Goal: Task Accomplishment & Management: Manage account settings

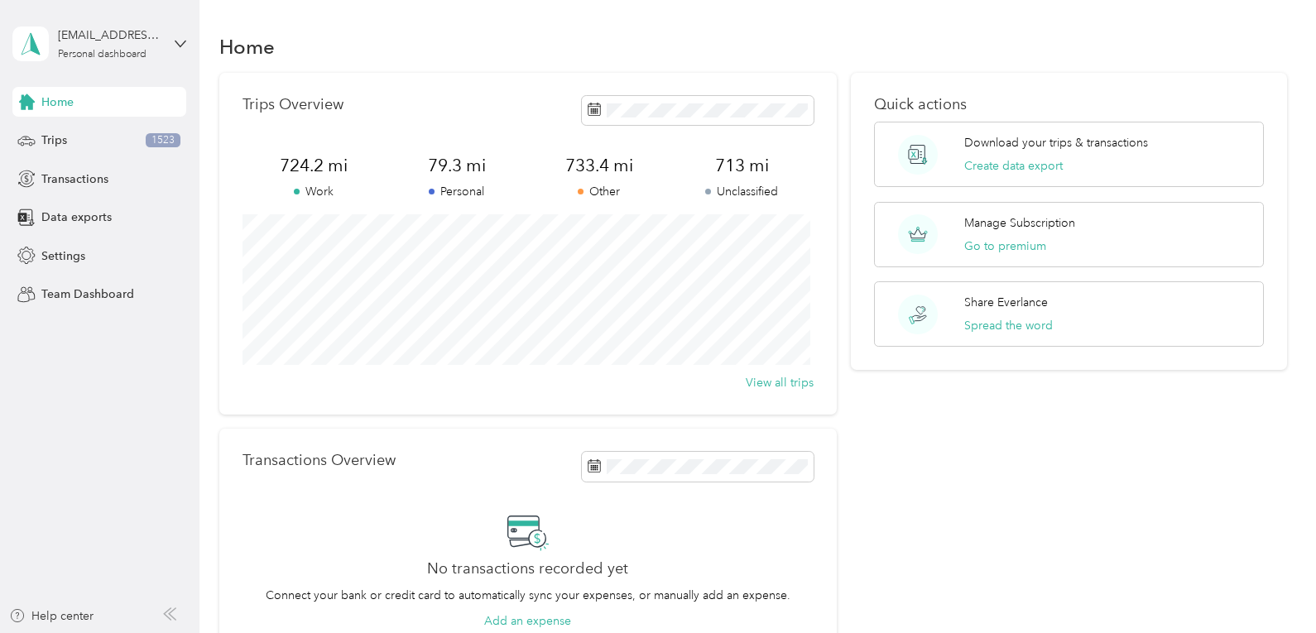
scroll to position [191, 0]
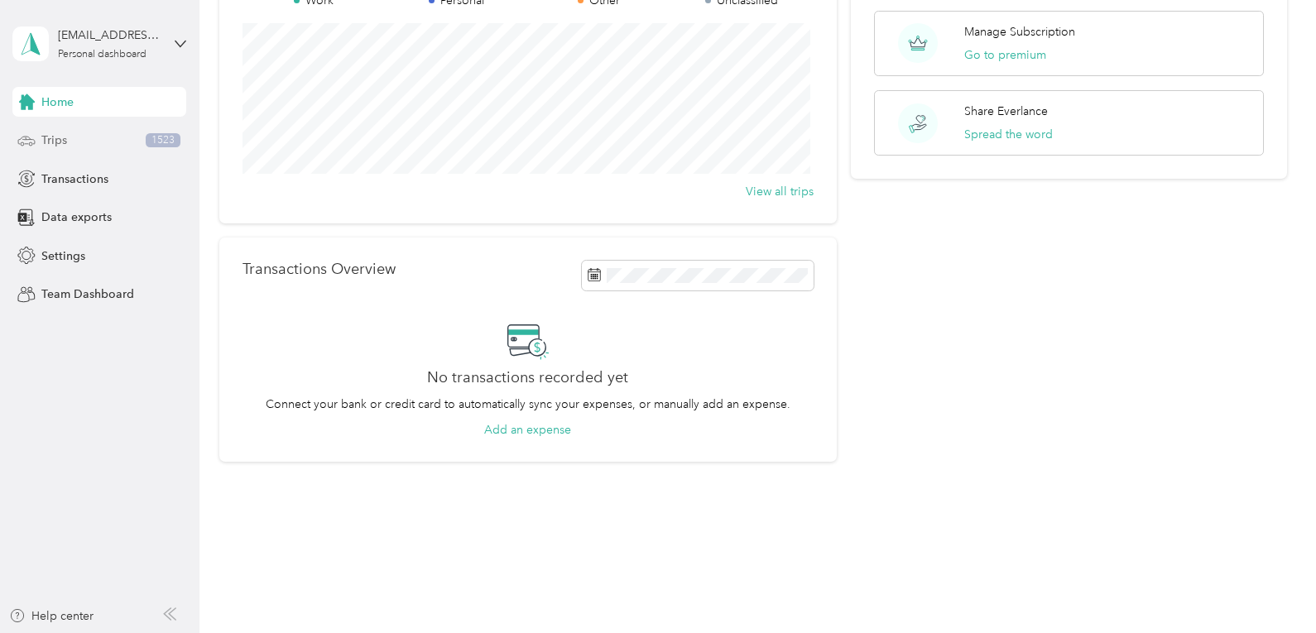
click at [45, 146] on span "Trips" at bounding box center [54, 140] width 26 height 17
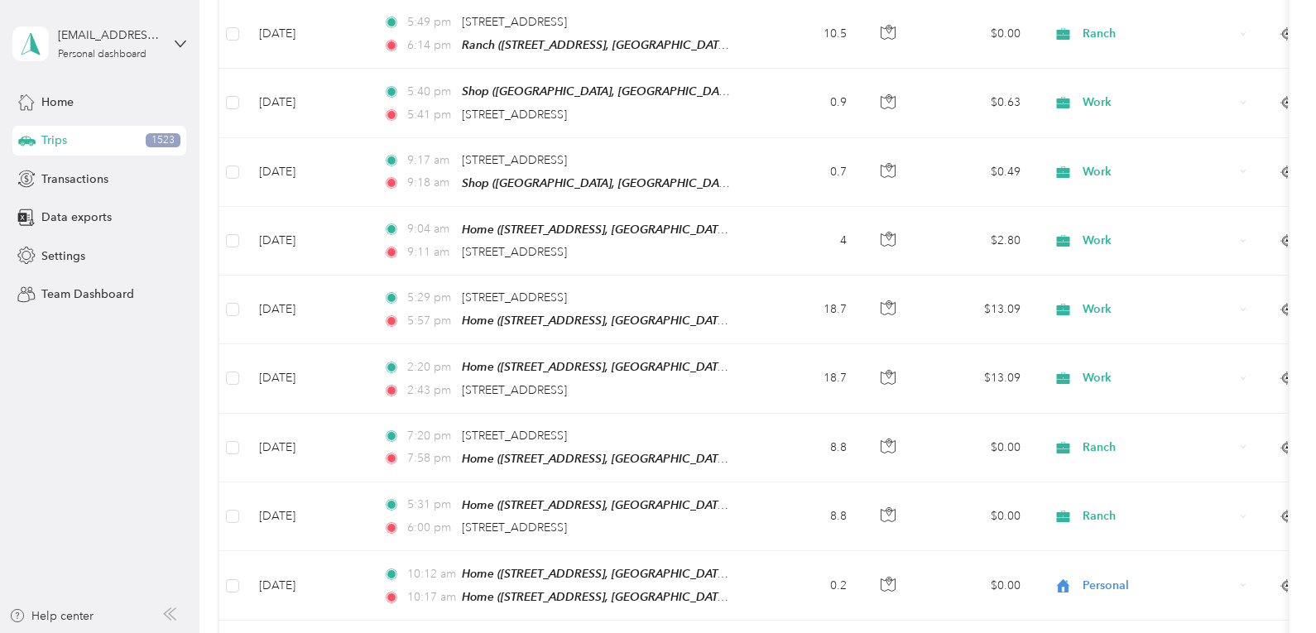
scroll to position [488, 0]
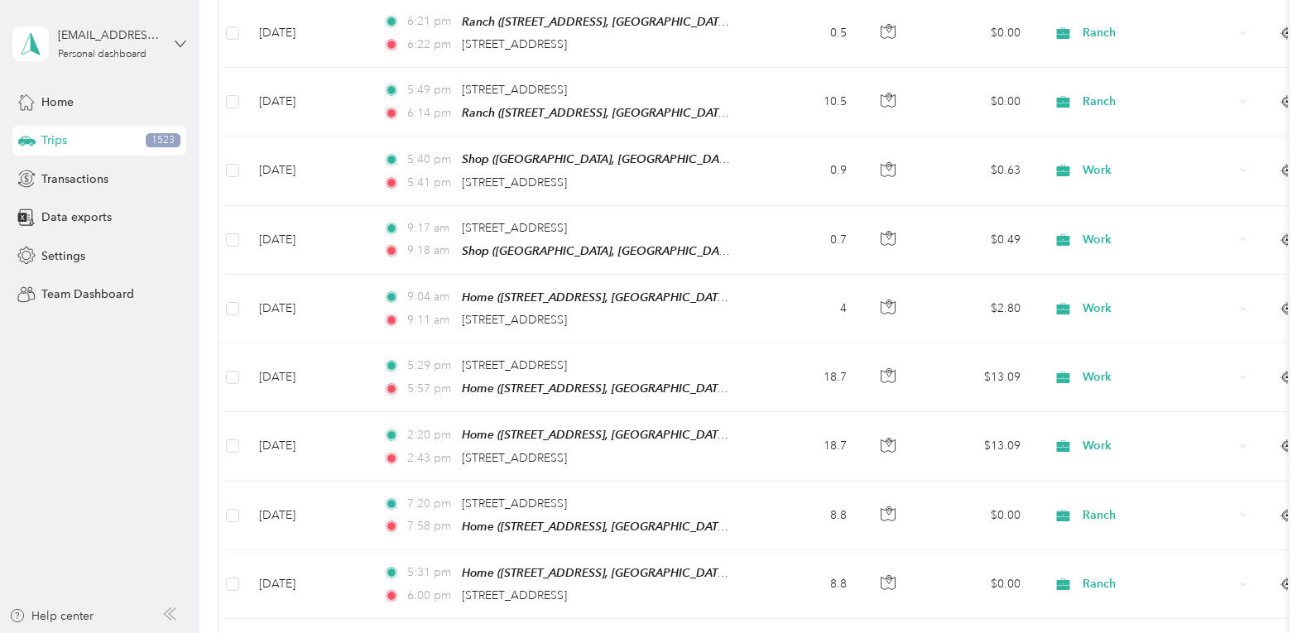
click at [175, 42] on icon at bounding box center [181, 44] width 12 height 12
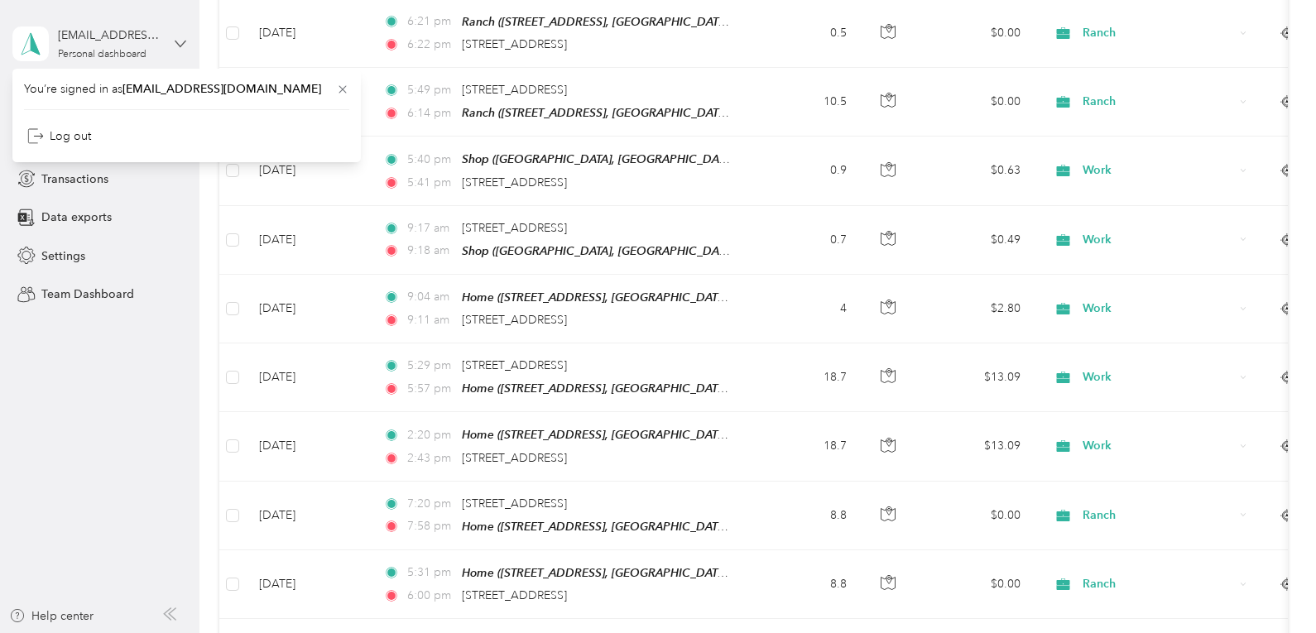
click at [175, 42] on icon at bounding box center [181, 44] width 12 height 12
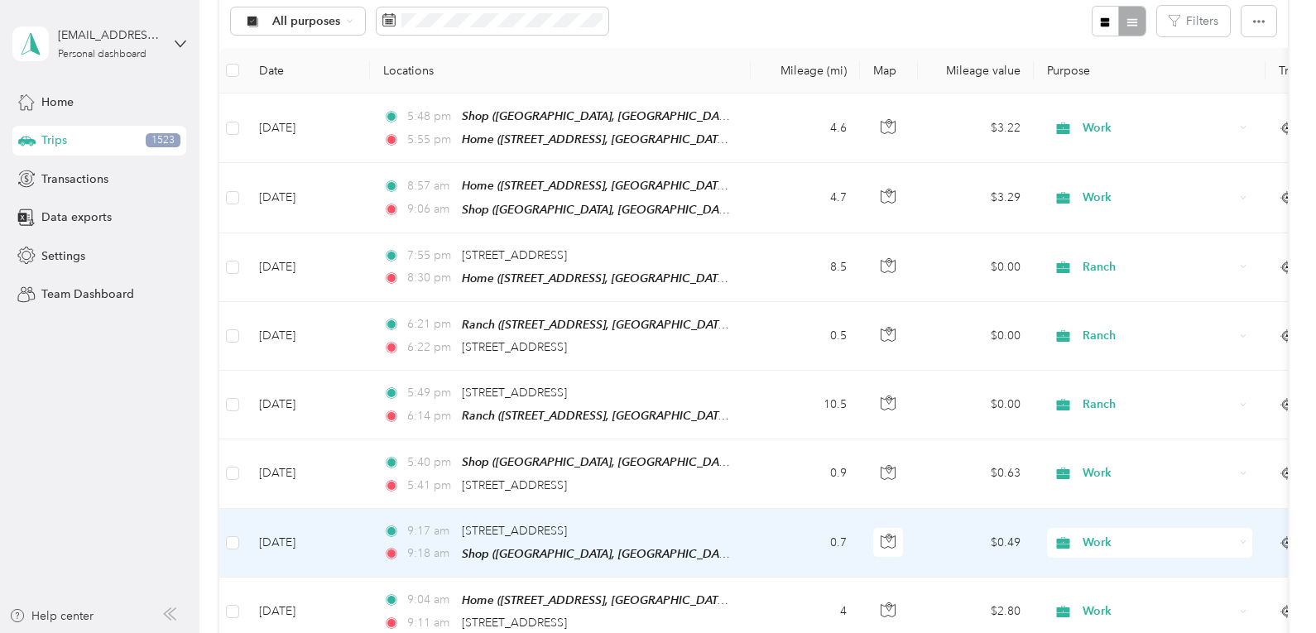
scroll to position [0, 0]
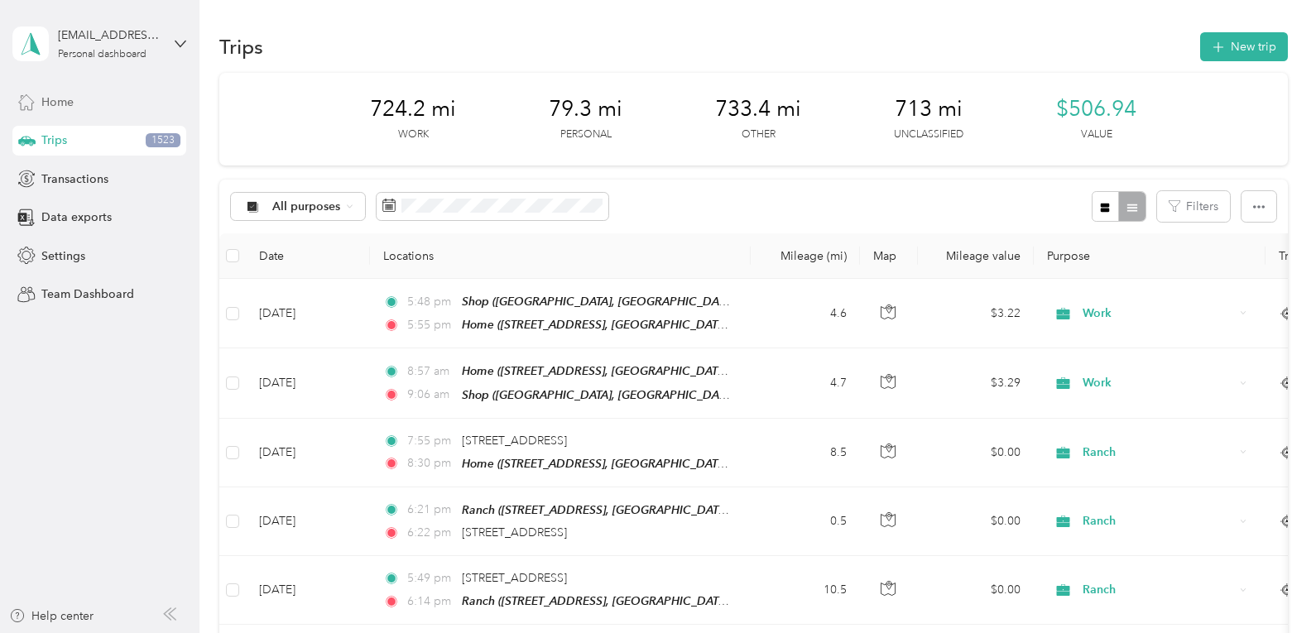
click at [67, 108] on span "Home" at bounding box center [57, 102] width 32 height 17
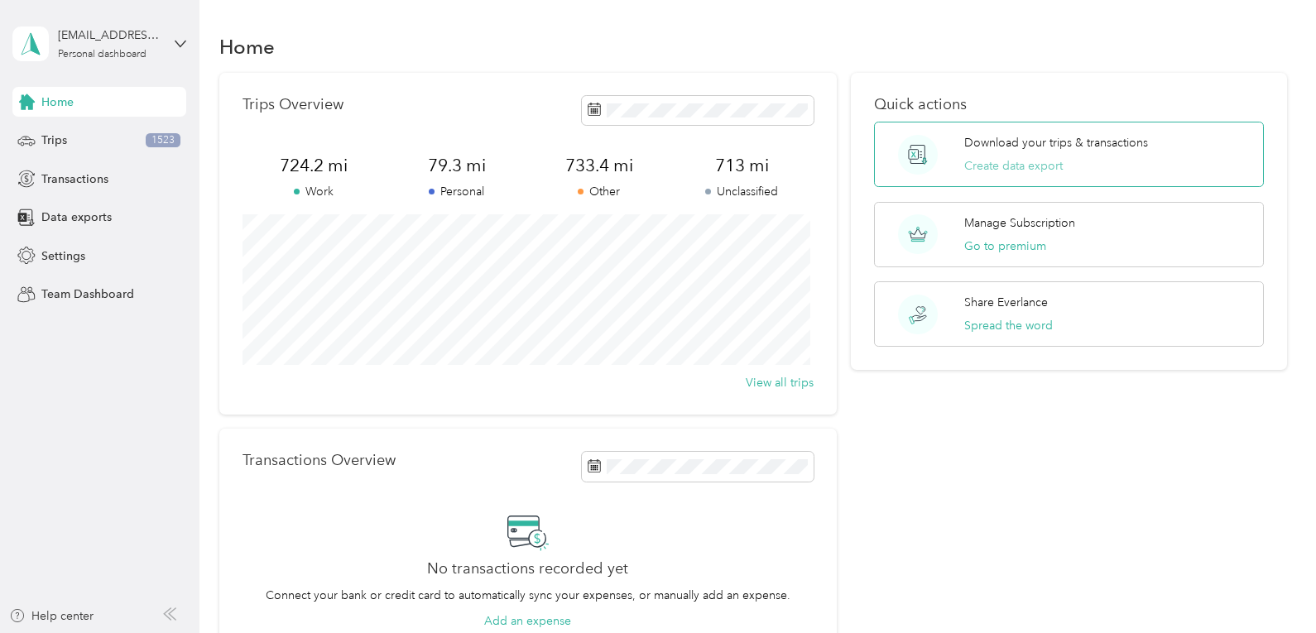
click at [1019, 166] on button "Create data export" at bounding box center [1013, 165] width 98 height 17
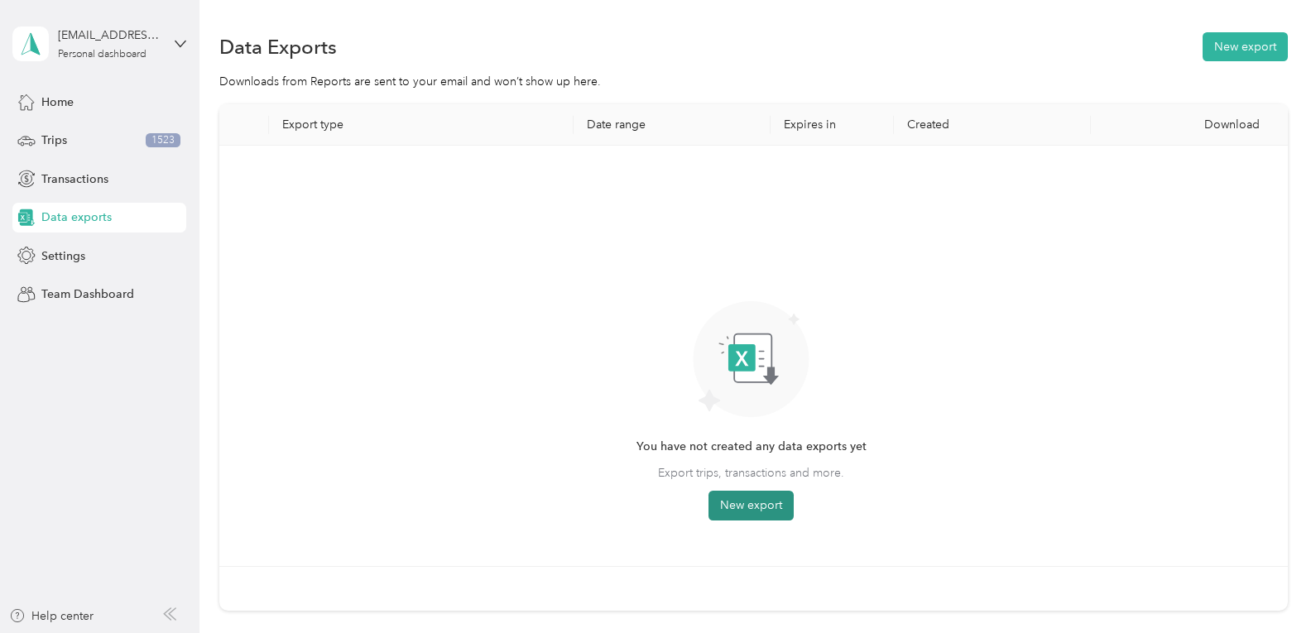
click at [757, 509] on button "New export" at bounding box center [750, 506] width 85 height 30
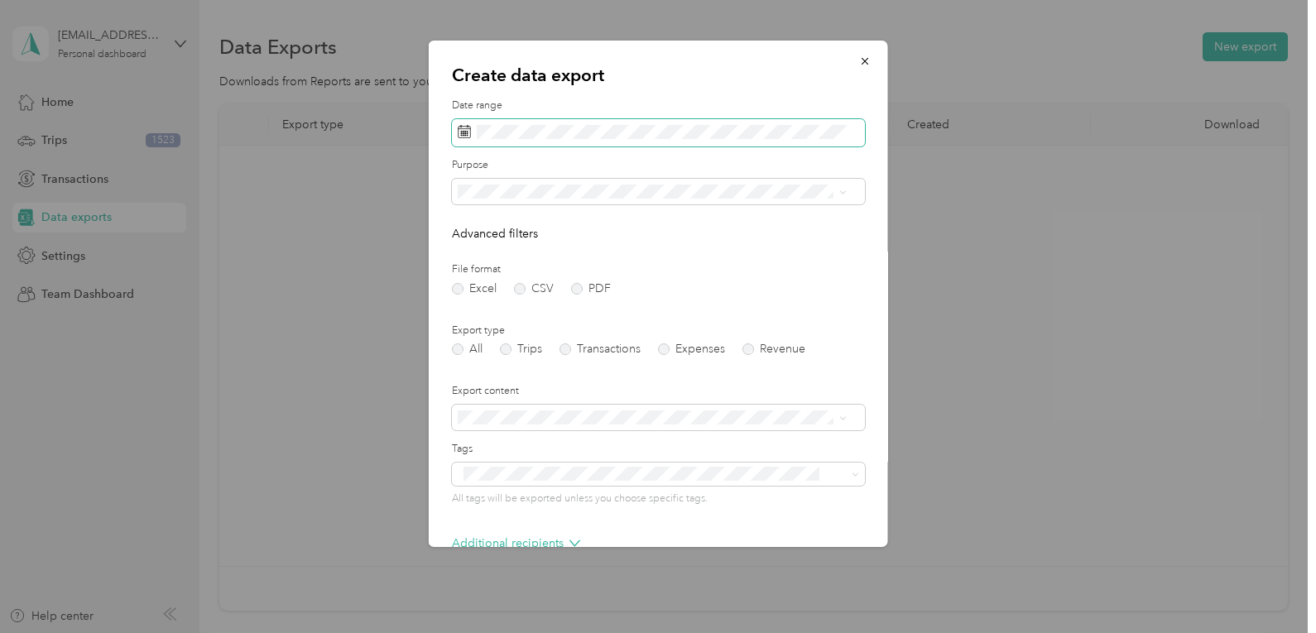
click at [462, 132] on icon at bounding box center [464, 131] width 13 height 13
click at [464, 132] on rect at bounding box center [463, 133] width 2 height 2
click at [478, 140] on span at bounding box center [658, 133] width 413 height 28
click at [465, 132] on rect at bounding box center [465, 133] width 2 height 2
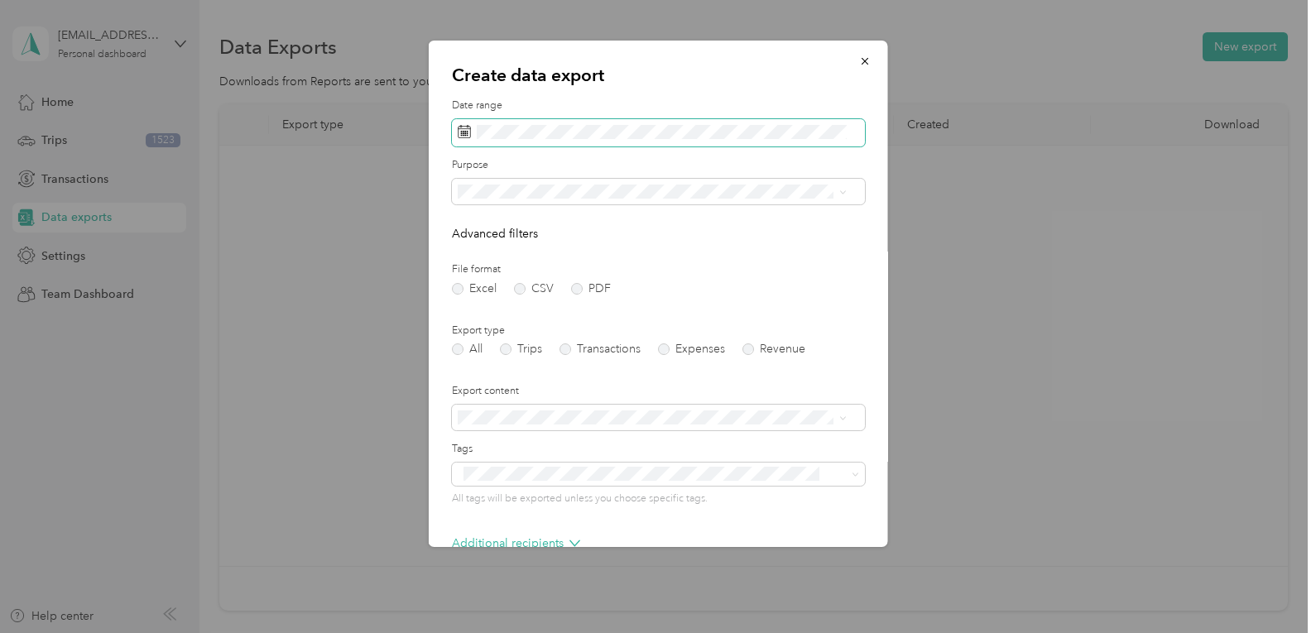
click at [465, 132] on rect at bounding box center [465, 133] width 2 height 2
click at [464, 132] on rect at bounding box center [463, 133] width 2 height 2
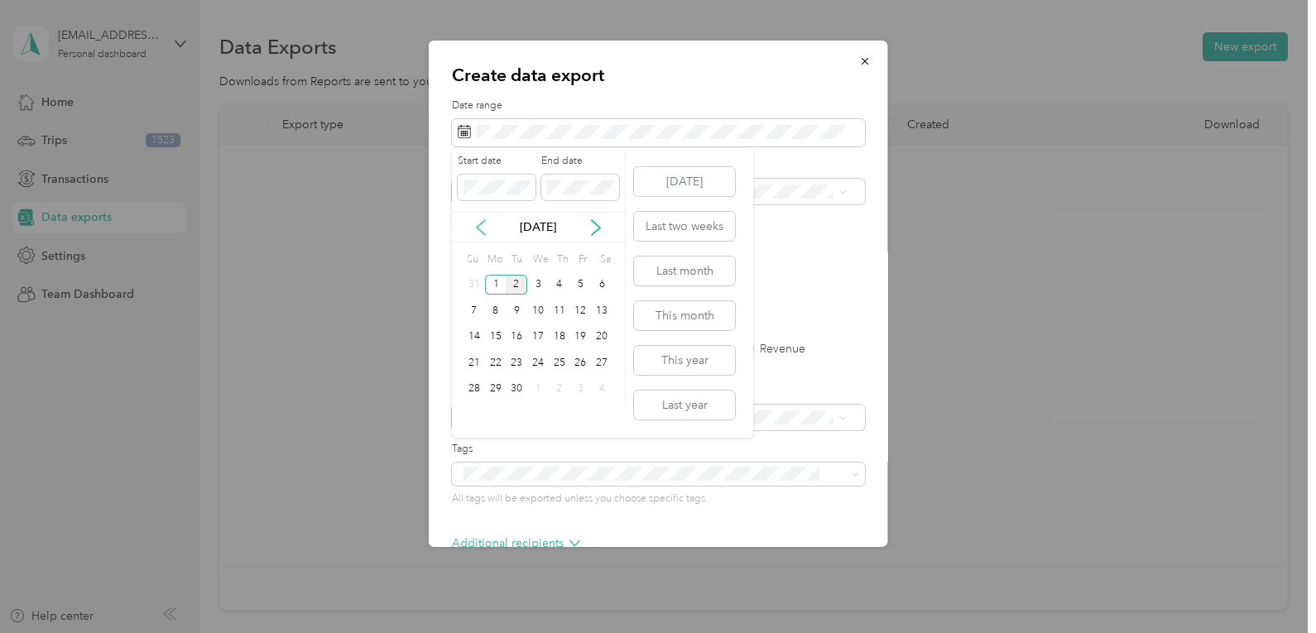
click at [477, 225] on icon at bounding box center [481, 227] width 17 height 17
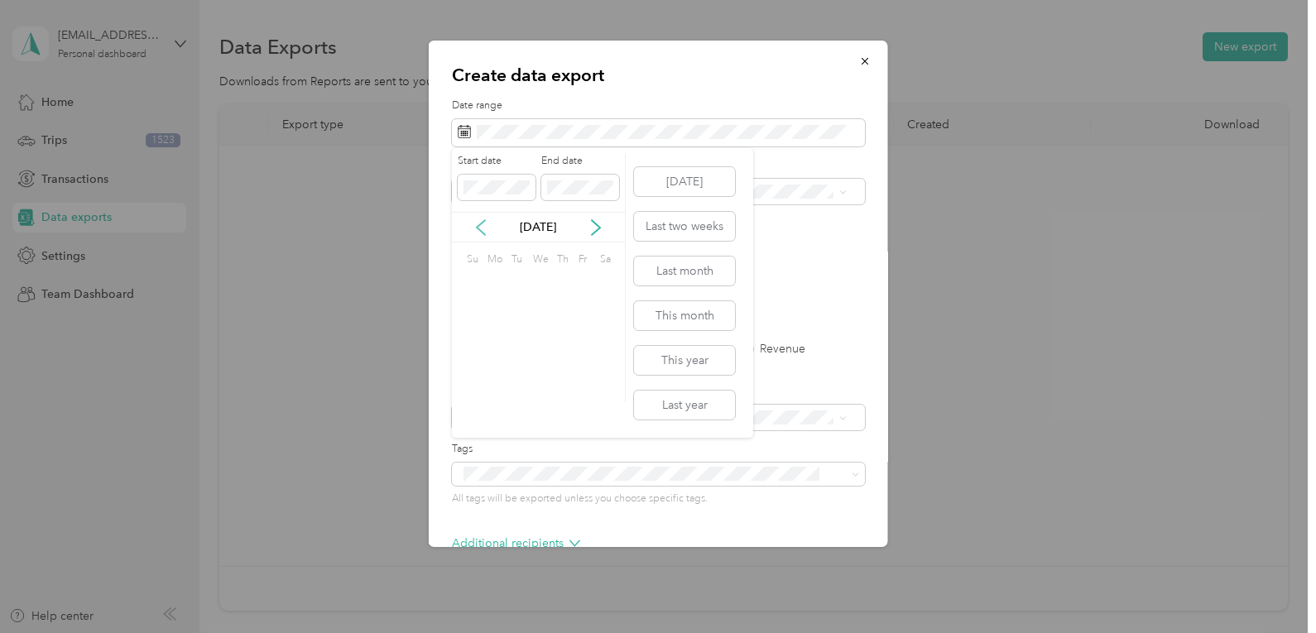
click at [477, 225] on icon at bounding box center [481, 227] width 17 height 17
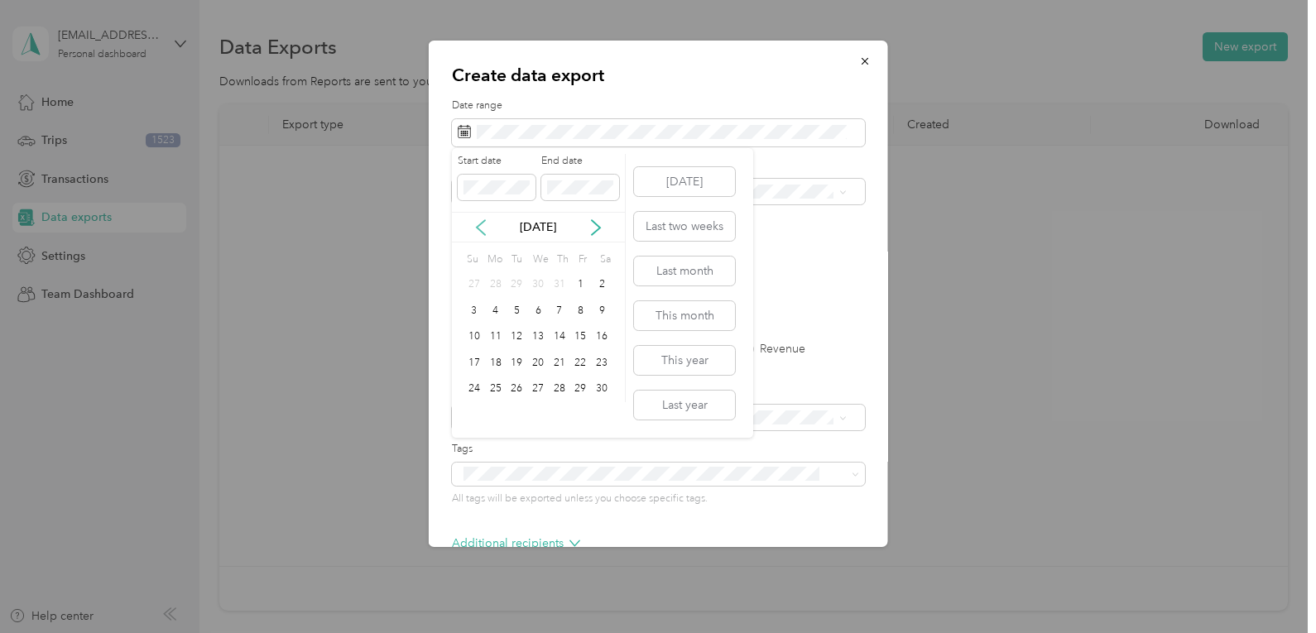
click at [477, 225] on icon at bounding box center [481, 227] width 17 height 17
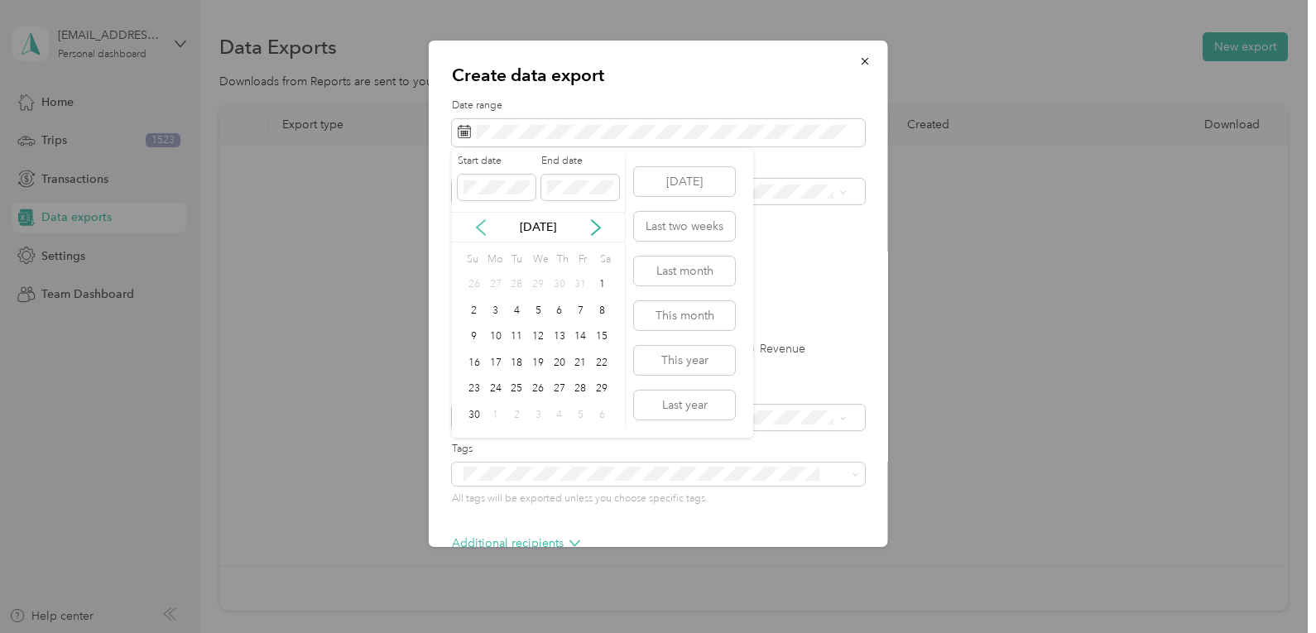
click at [477, 225] on icon at bounding box center [481, 227] width 17 height 17
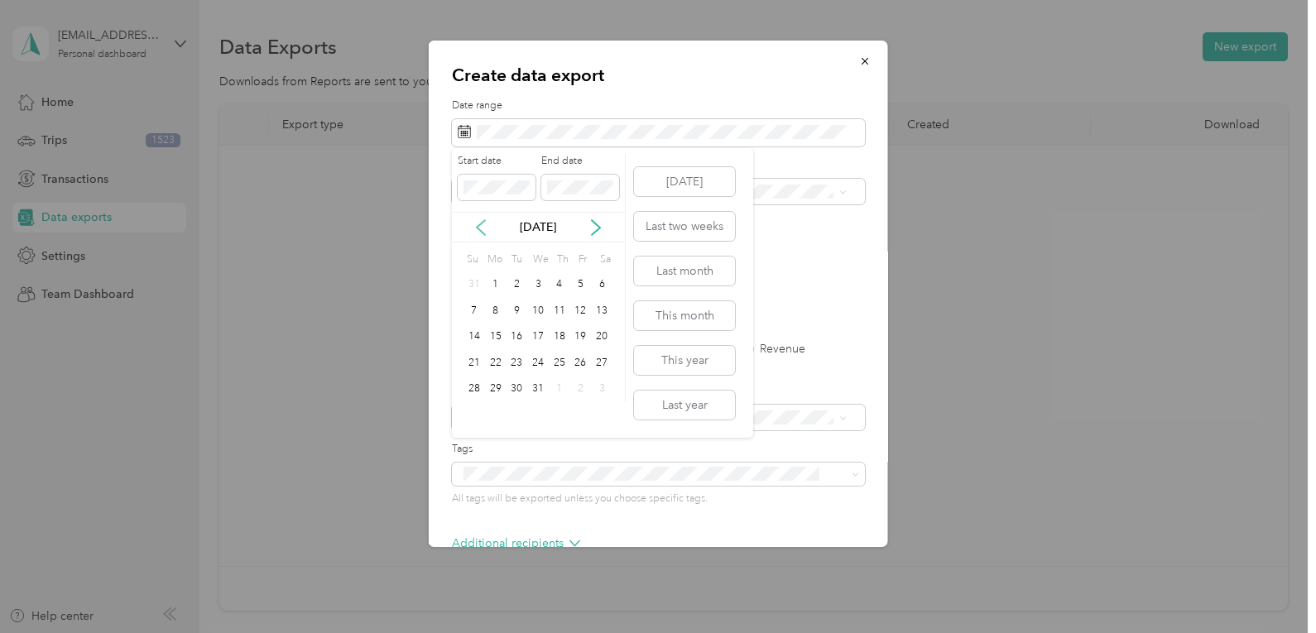
click at [477, 225] on icon at bounding box center [481, 227] width 17 height 17
click at [600, 224] on icon at bounding box center [596, 227] width 17 height 17
click at [500, 285] on div "1" at bounding box center [496, 285] width 22 height 21
click at [598, 226] on icon at bounding box center [596, 227] width 8 height 15
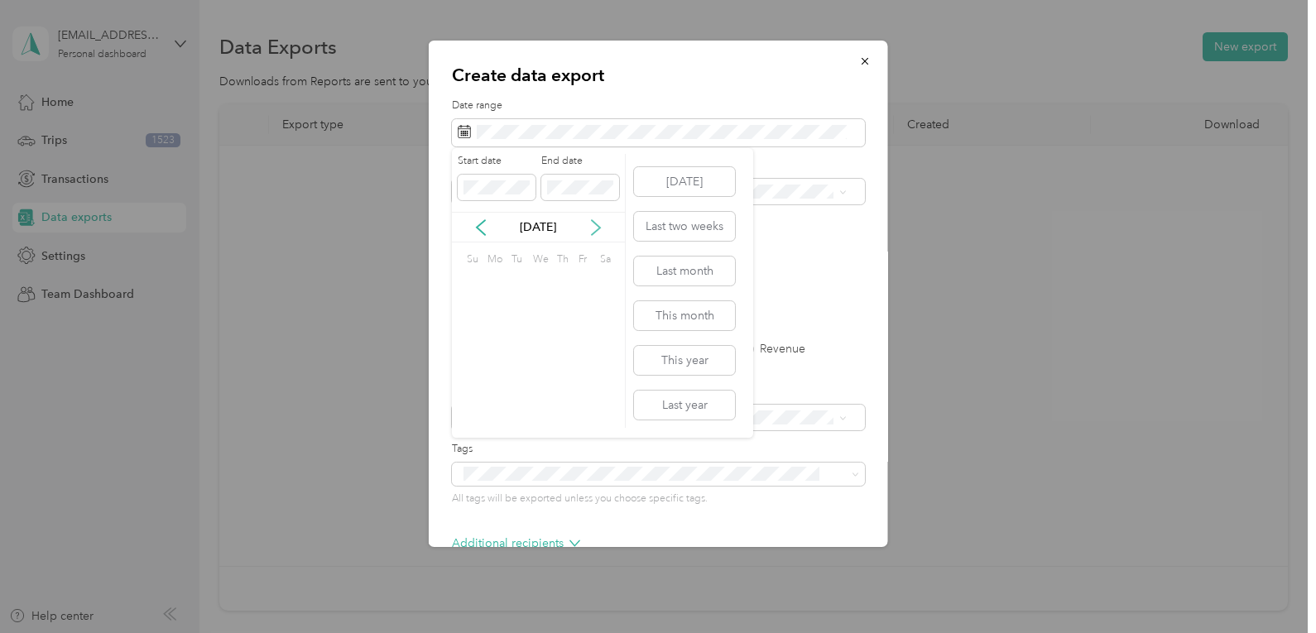
click at [598, 226] on icon at bounding box center [596, 227] width 8 height 15
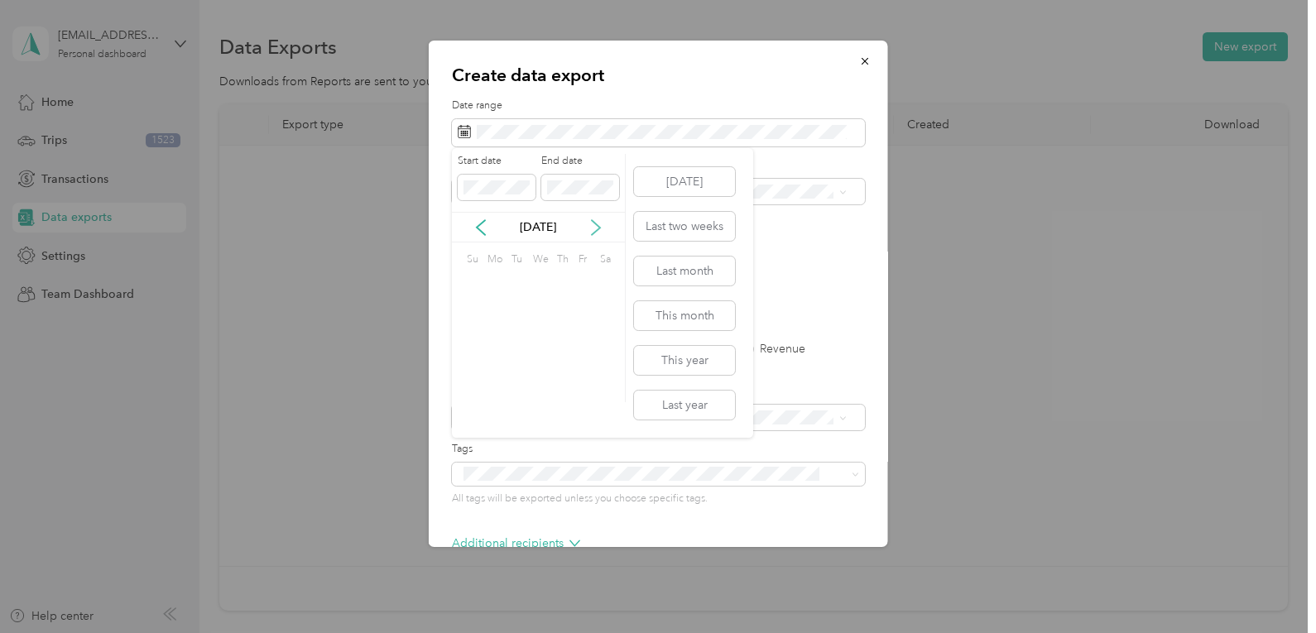
click at [598, 226] on icon at bounding box center [596, 227] width 8 height 15
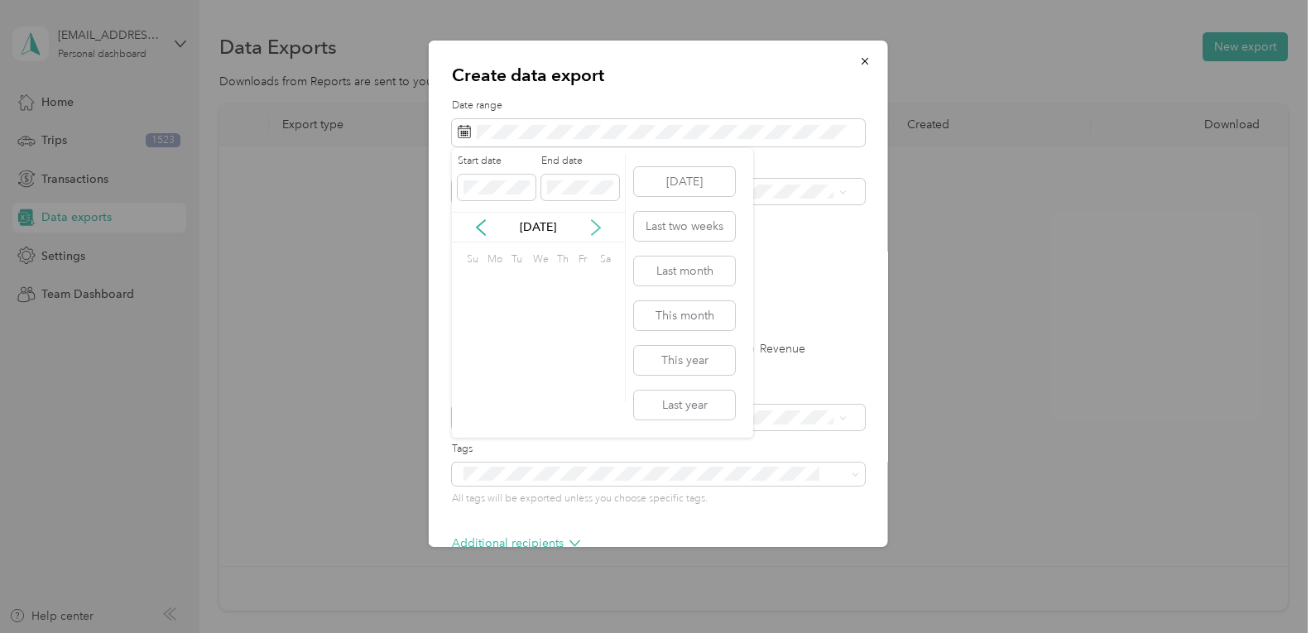
click at [598, 226] on icon at bounding box center [596, 227] width 8 height 15
click at [479, 229] on icon at bounding box center [481, 227] width 8 height 15
click at [525, 387] on div "31" at bounding box center [517, 389] width 22 height 21
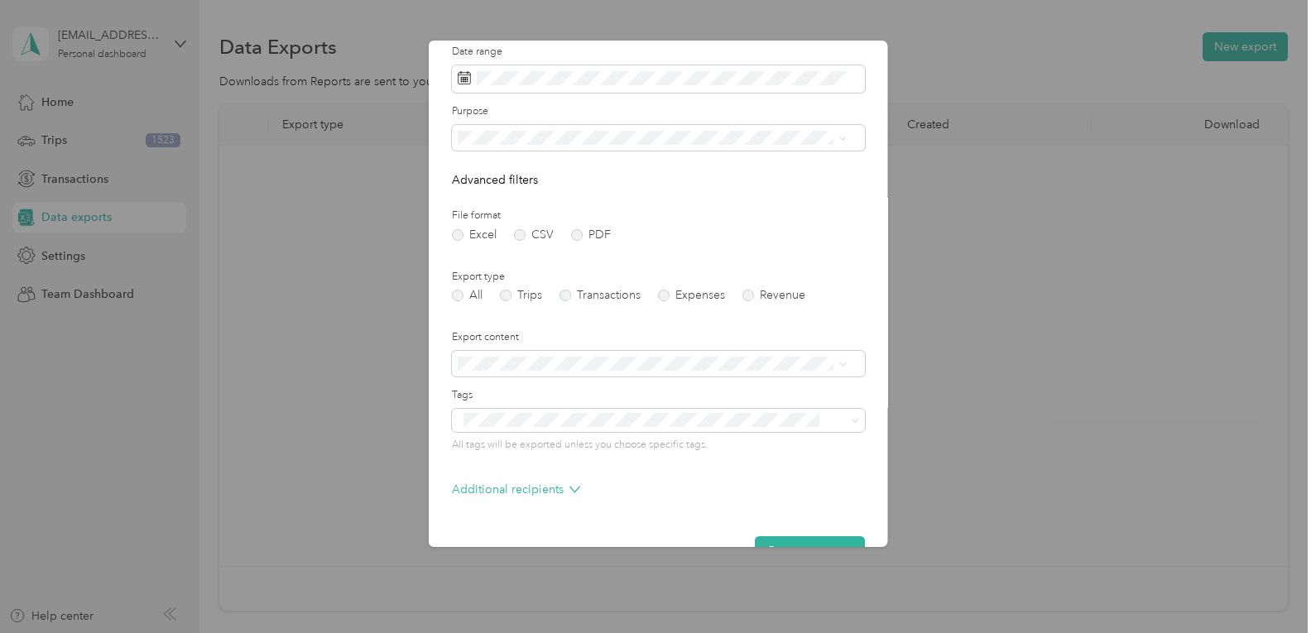
scroll to position [95, 0]
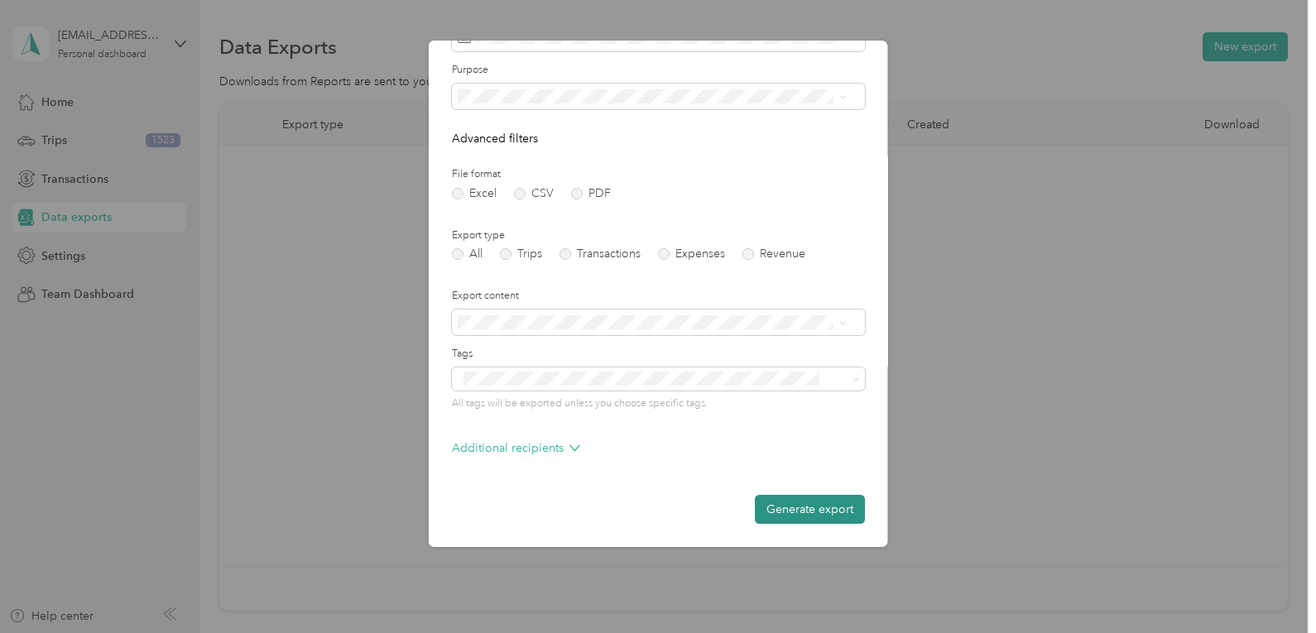
click at [805, 512] on button "Generate export" at bounding box center [810, 509] width 110 height 29
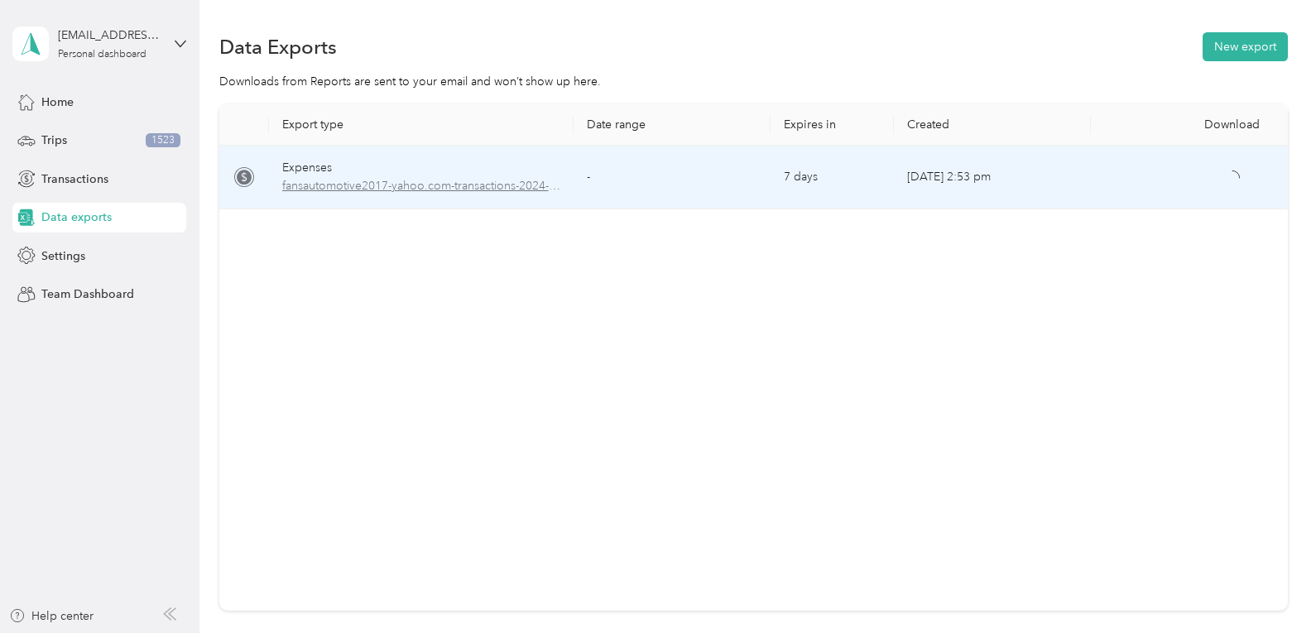
click at [352, 180] on span "fansautomotive2017-yahoo.com-transactions-2024-01-01-2024-12-31.xlsx" at bounding box center [421, 186] width 279 height 18
click at [352, 188] on span "fansautomotive2017-yahoo.com-transactions-2024-01-01-2024-12-31.xlsx" at bounding box center [421, 186] width 279 height 18
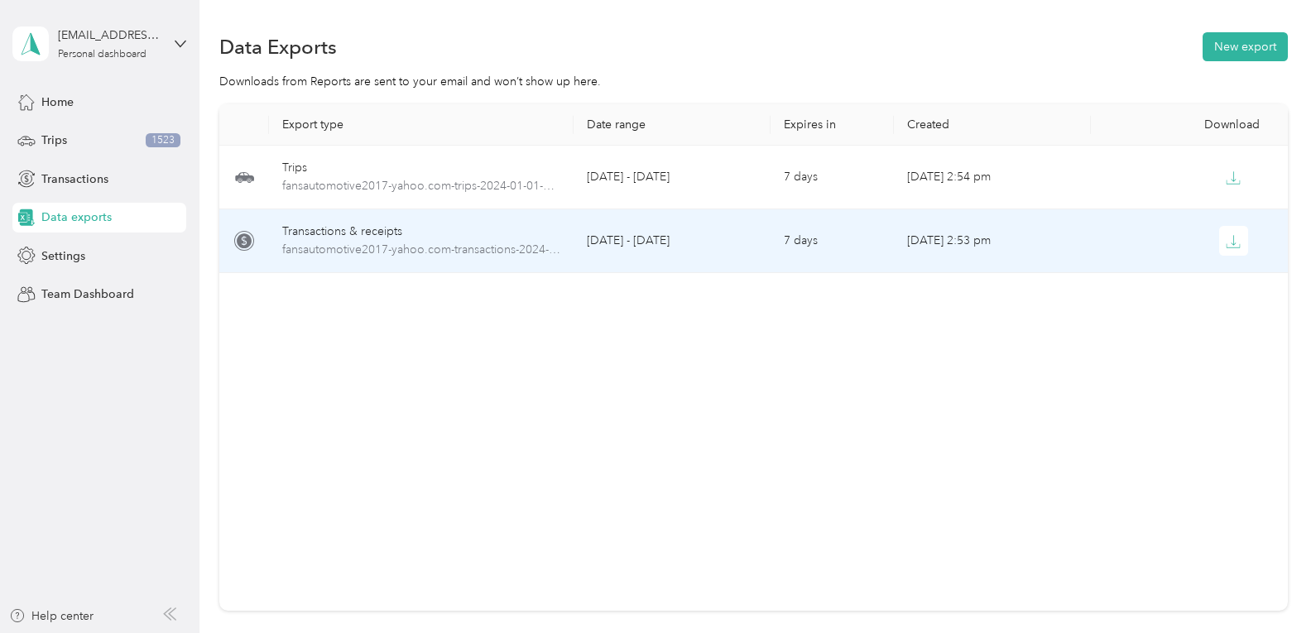
click at [345, 233] on div "Transactions & receipts" at bounding box center [421, 232] width 279 height 18
click at [338, 250] on span "fansautomotive2017-yahoo.com-transactions-2024-01-01-2024-12-31.xlsx" at bounding box center [421, 250] width 279 height 18
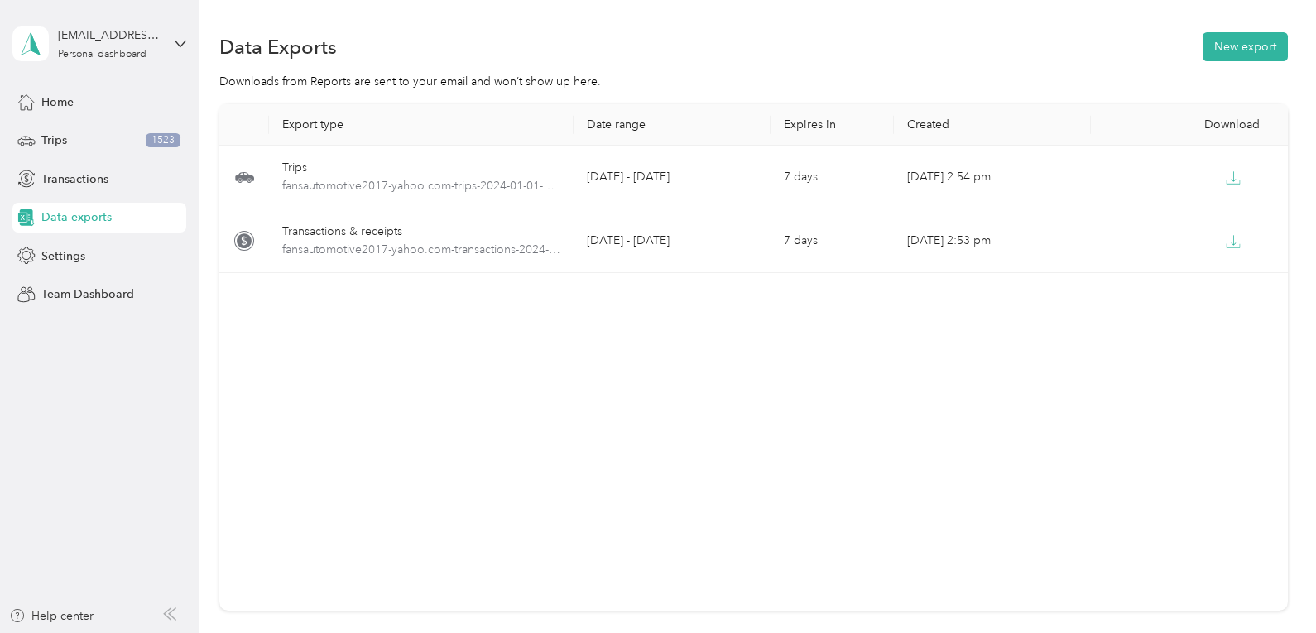
click at [544, 404] on div "Export type Date range Expires in Created Download Trips fansautomotive2017-yah…" at bounding box center [753, 357] width 1068 height 507
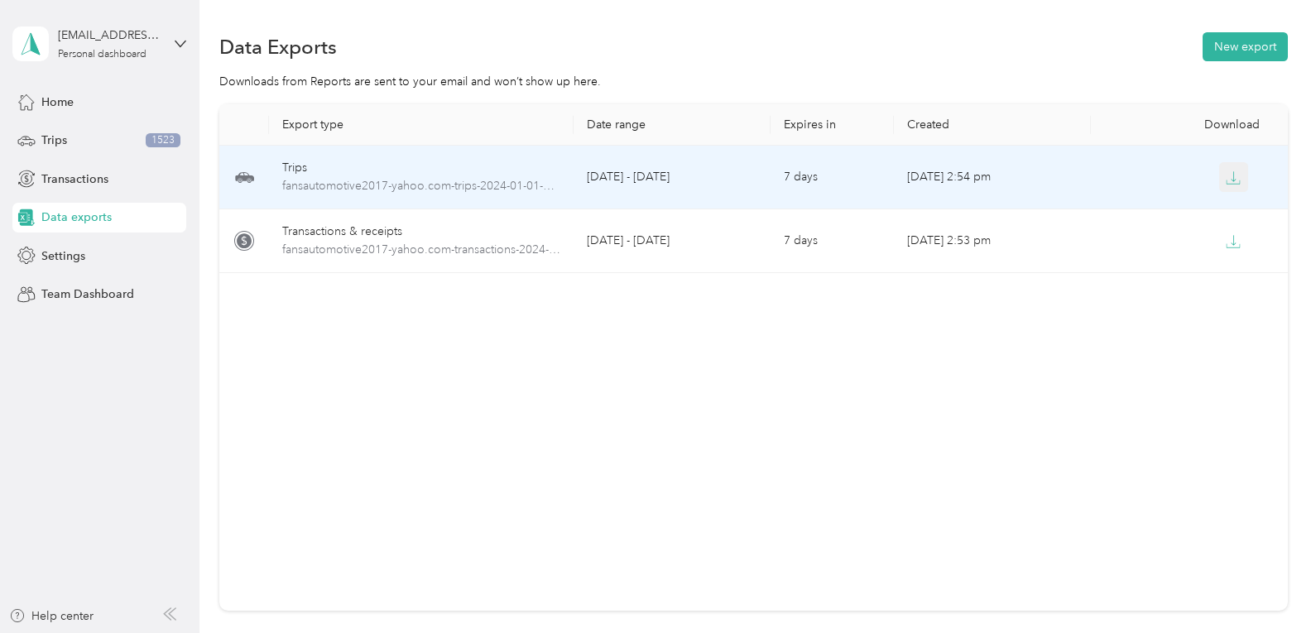
click at [1227, 175] on icon "button" at bounding box center [1233, 178] width 15 height 15
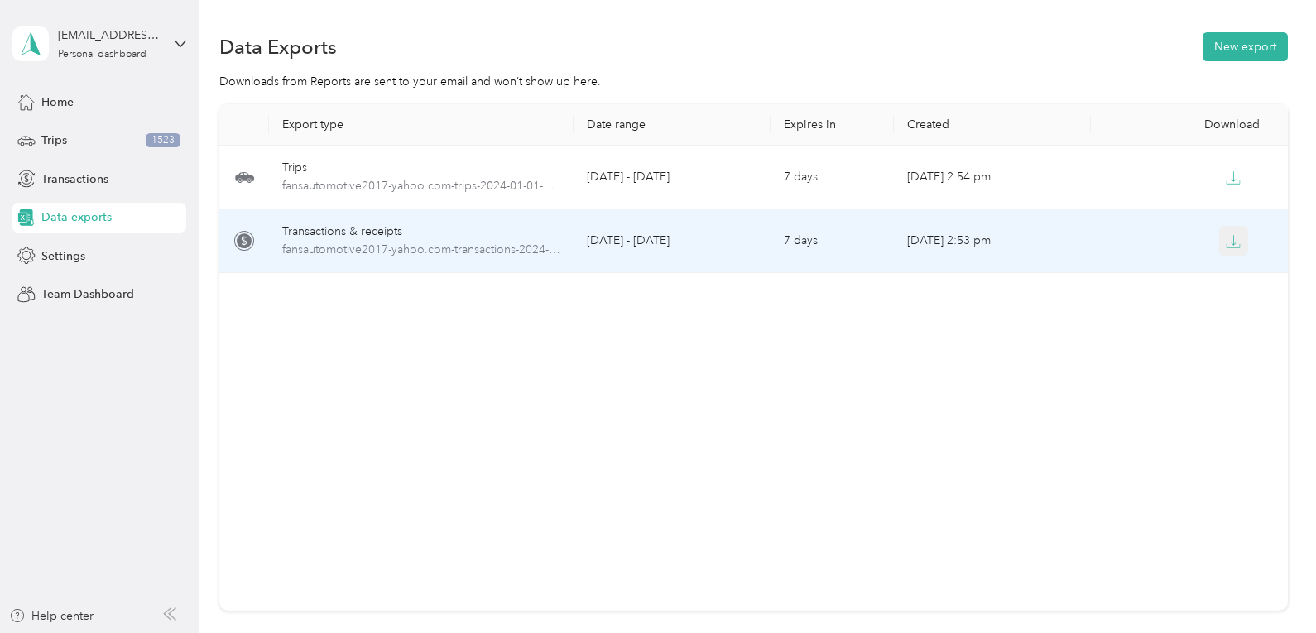
click at [1229, 248] on icon "button" at bounding box center [1233, 241] width 15 height 15
